Goal: Find specific page/section: Find specific page/section

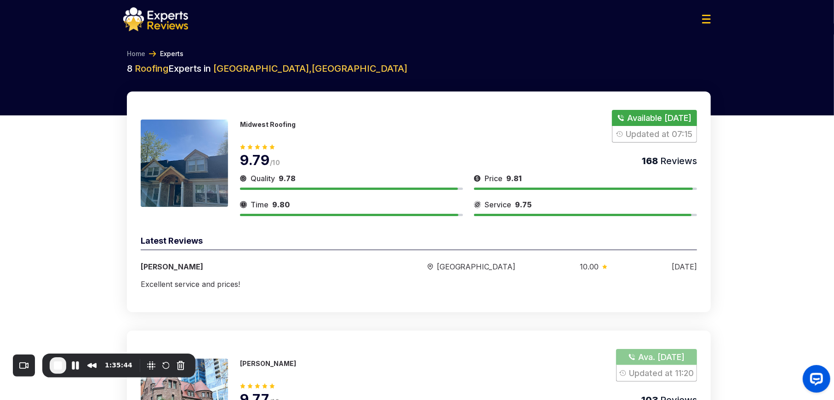
click at [705, 17] on img at bounding box center [706, 19] width 9 height 9
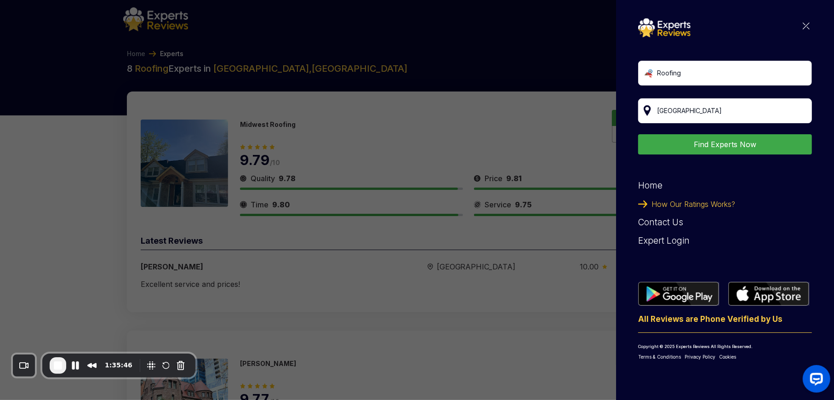
click at [687, 107] on input "search" at bounding box center [725, 110] width 174 height 25
click at [702, 108] on input "search" at bounding box center [725, 110] width 174 height 25
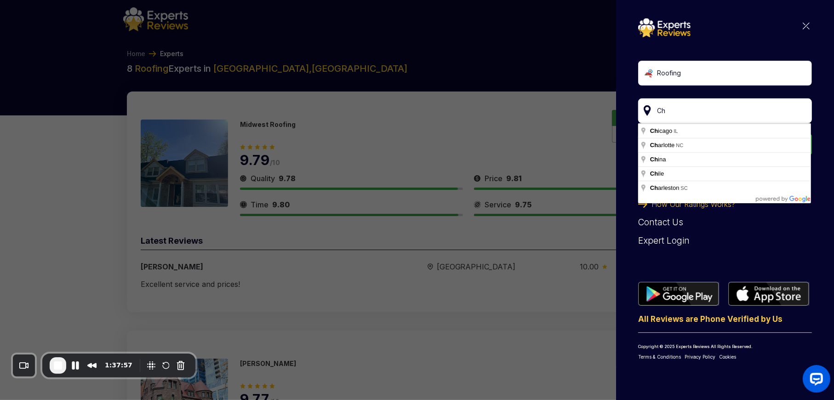
type input "C"
type input "[GEOGRAPHIC_DATA], [GEOGRAPHIC_DATA]"
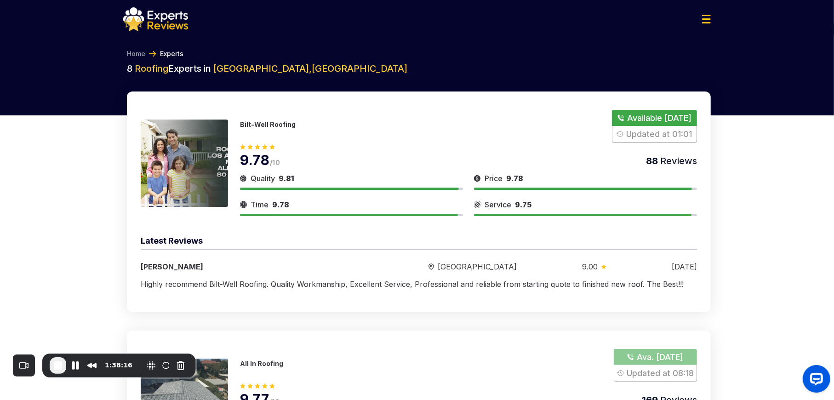
click at [707, 20] on img at bounding box center [706, 19] width 9 height 9
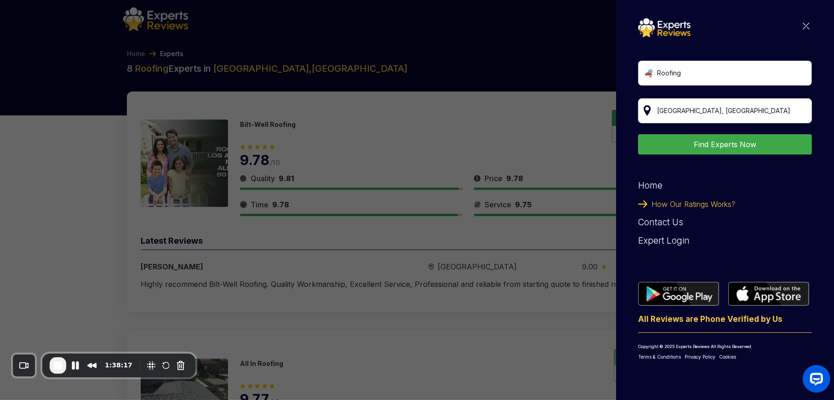
click at [697, 108] on input "[GEOGRAPHIC_DATA], [GEOGRAPHIC_DATA]" at bounding box center [725, 110] width 174 height 25
click at [799, 110] on input "[GEOGRAPHIC_DATA], [GEOGRAPHIC_DATA]" at bounding box center [725, 110] width 174 height 25
click at [726, 112] on input "search" at bounding box center [725, 110] width 174 height 25
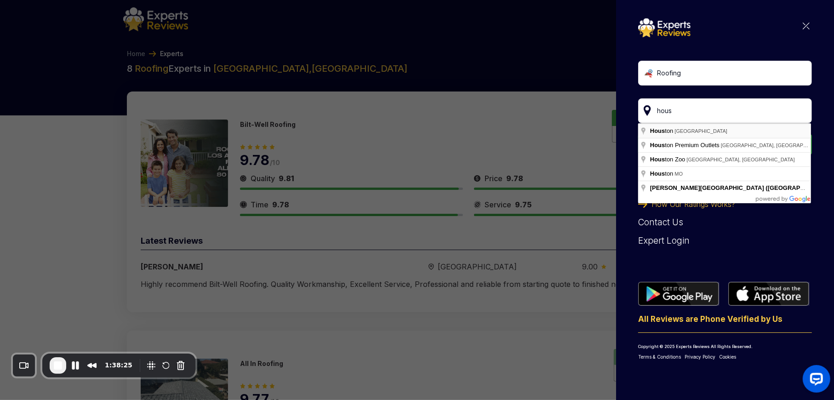
type input "[GEOGRAPHIC_DATA], [GEOGRAPHIC_DATA]"
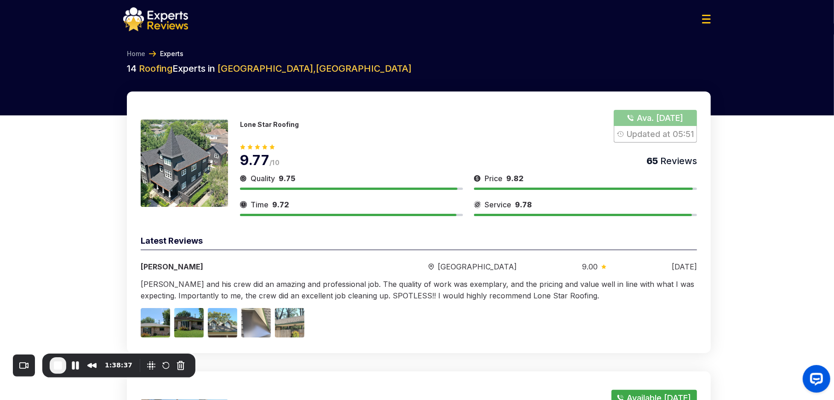
click at [708, 17] on img at bounding box center [706, 19] width 9 height 9
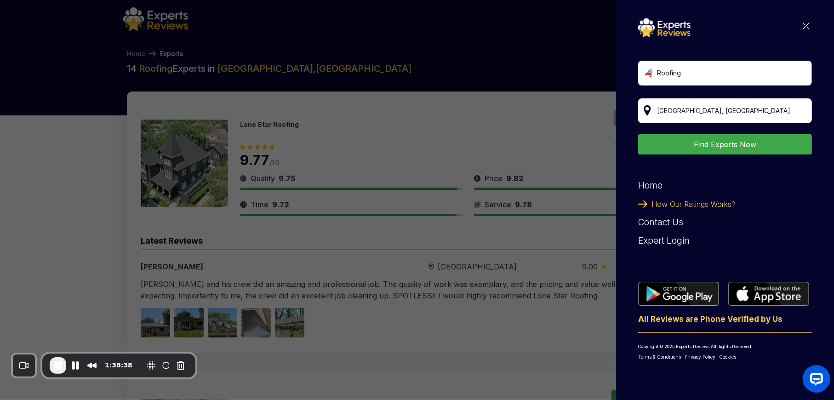
click at [674, 114] on input "[GEOGRAPHIC_DATA], [GEOGRAPHIC_DATA]" at bounding box center [725, 110] width 174 height 25
click at [702, 106] on input "[GEOGRAPHIC_DATA], [GEOGRAPHIC_DATA]" at bounding box center [725, 110] width 174 height 25
click at [802, 111] on input "[GEOGRAPHIC_DATA], [GEOGRAPHIC_DATA]" at bounding box center [725, 110] width 174 height 25
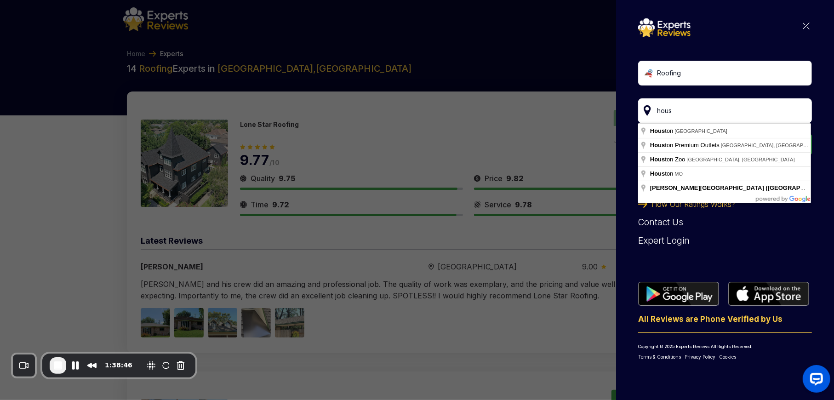
type input "hous"
click at [501, 62] on div "Roofing hous Find Experts Now Home How Our Ratings Works? Contact Us Expert Log…" at bounding box center [417, 200] width 834 height 400
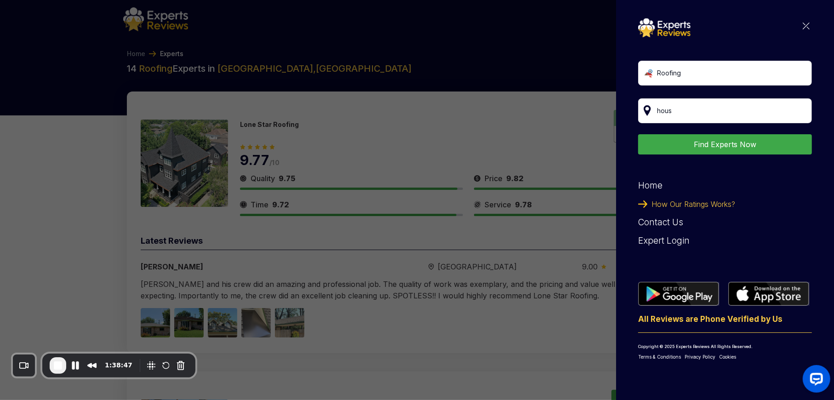
click at [804, 20] on div "Roofing hous Find Experts Now Home How Our Ratings Works? Contact Us Expert Log…" at bounding box center [725, 189] width 174 height 342
click at [803, 26] on img at bounding box center [806, 26] width 7 height 7
